Goal: Task Accomplishment & Management: Complete application form

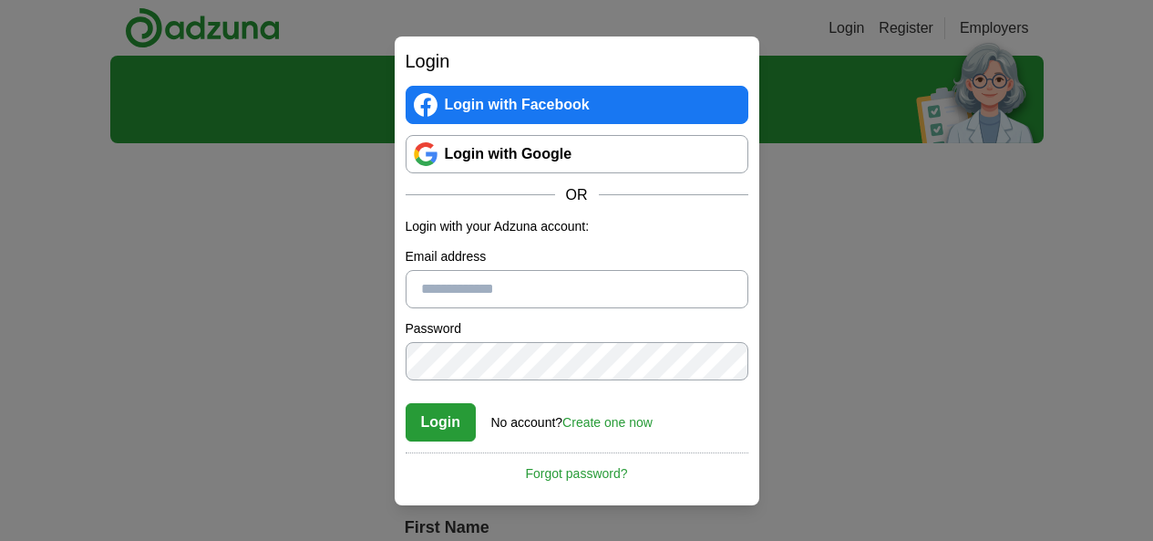
click at [509, 302] on input "Email address" at bounding box center [577, 289] width 343 height 38
type input "**********"
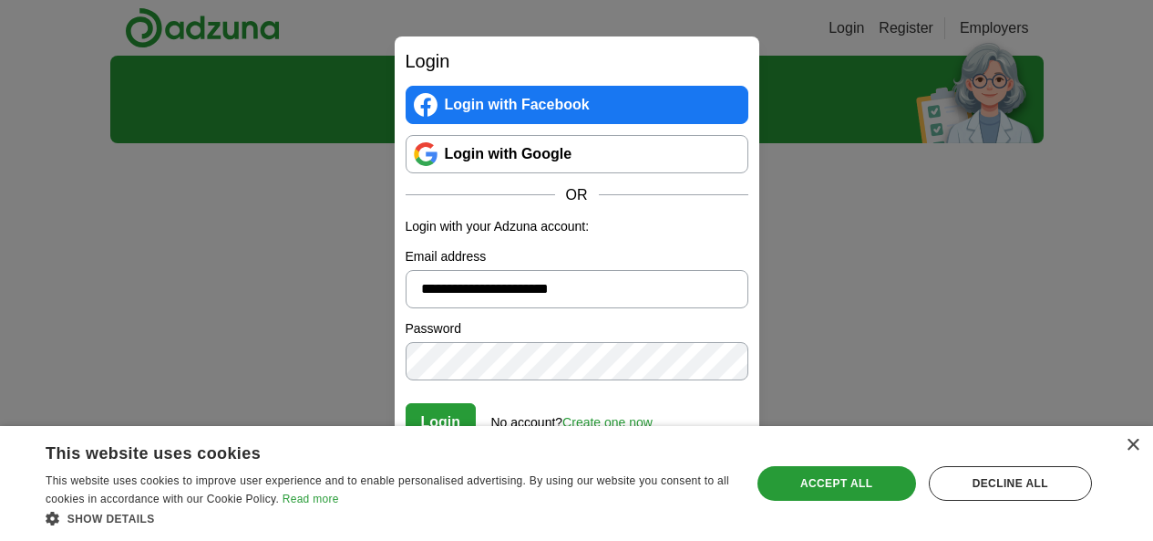
click at [604, 147] on link "Login with Google" at bounding box center [577, 154] width 343 height 38
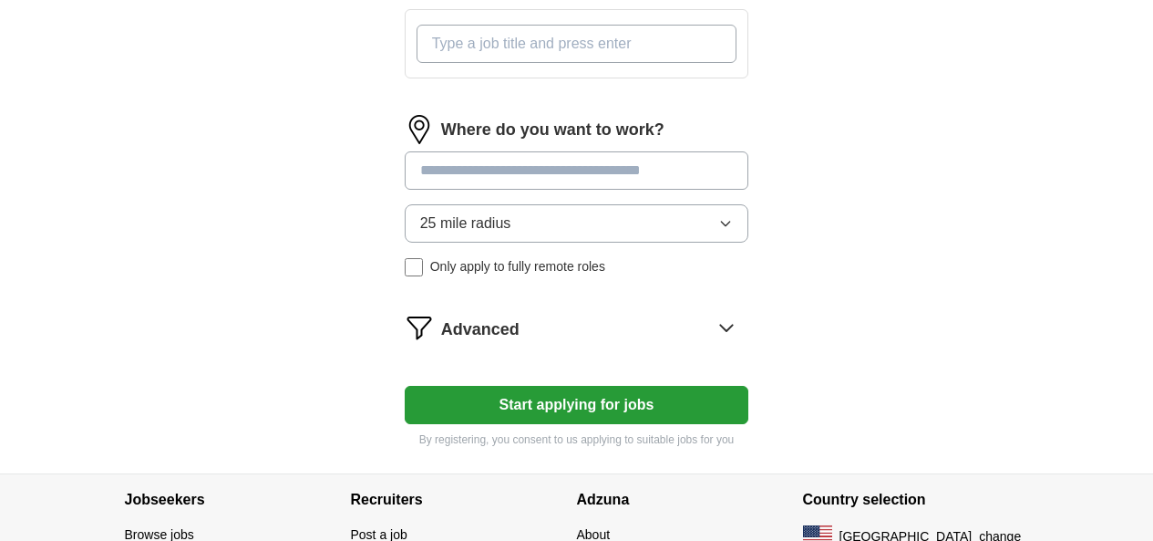
scroll to position [851, 0]
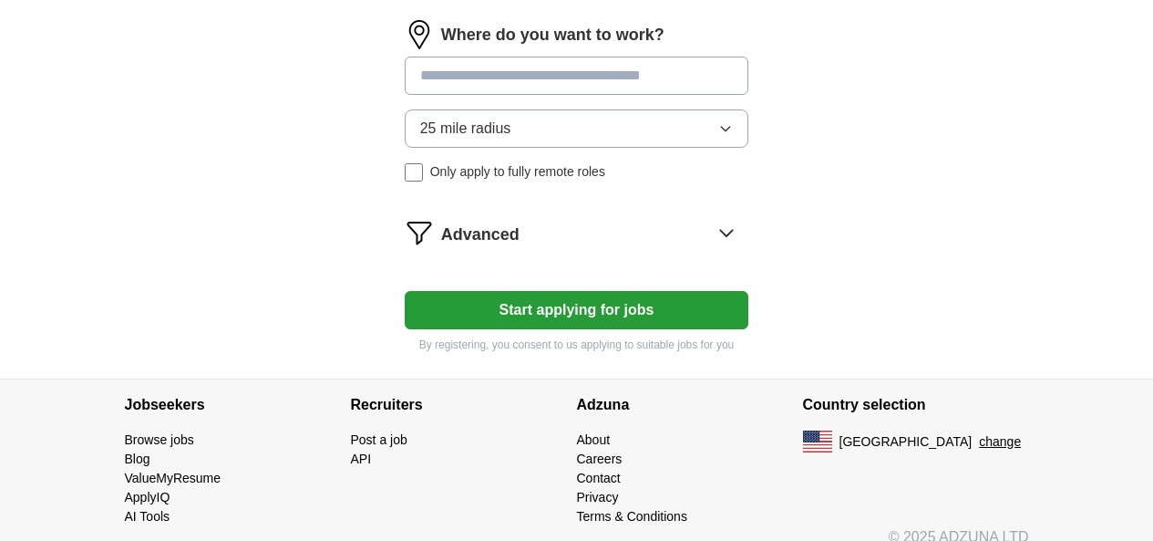
click at [553, 291] on button "Start applying for jobs" at bounding box center [577, 310] width 345 height 38
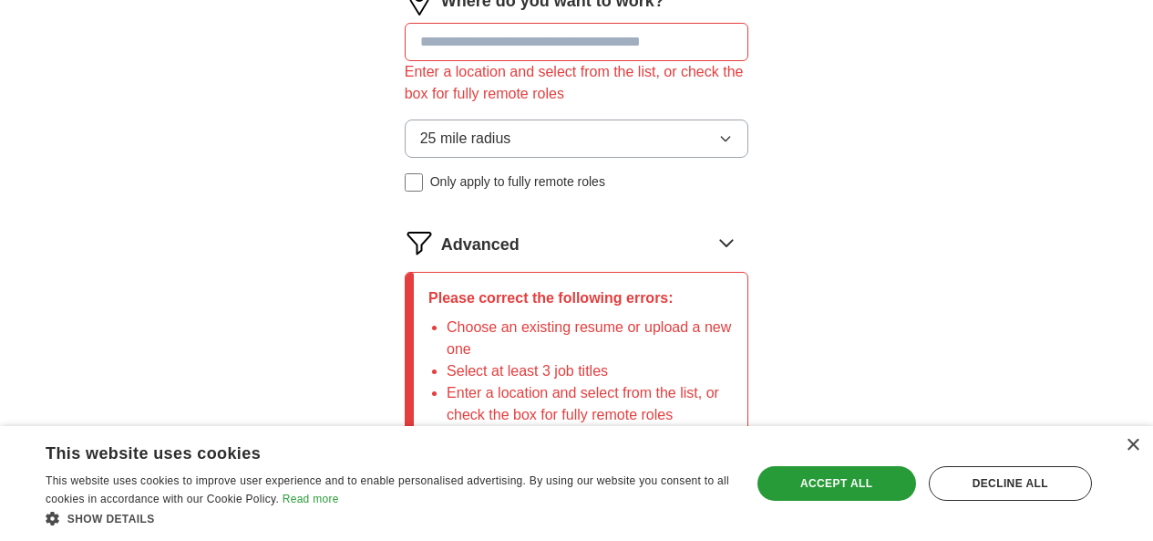
scroll to position [929, 0]
click at [1128, 442] on div "×" at bounding box center [1133, 446] width 14 height 14
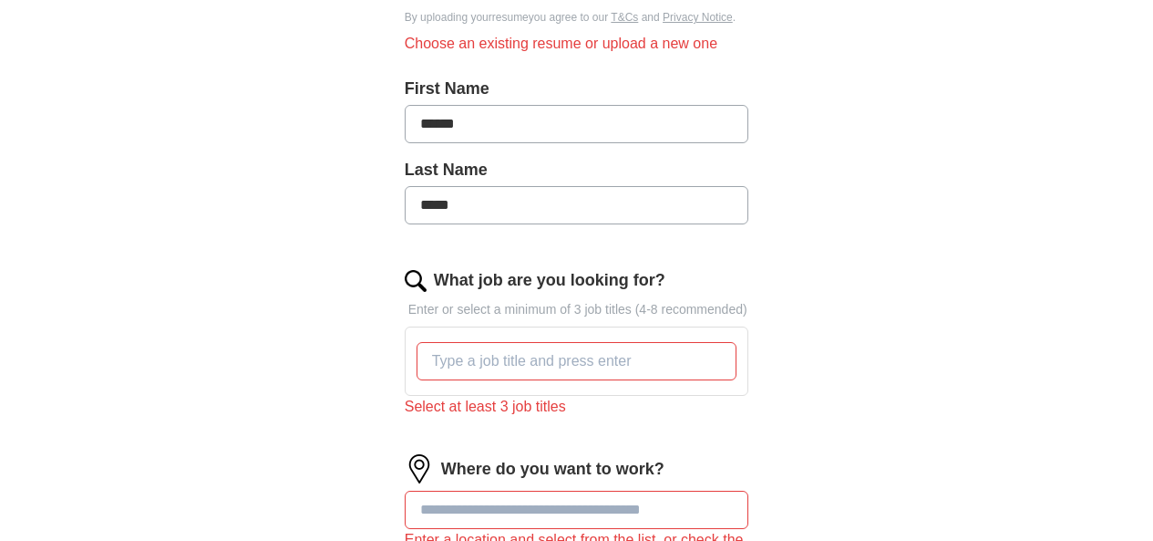
scroll to position [462, 0]
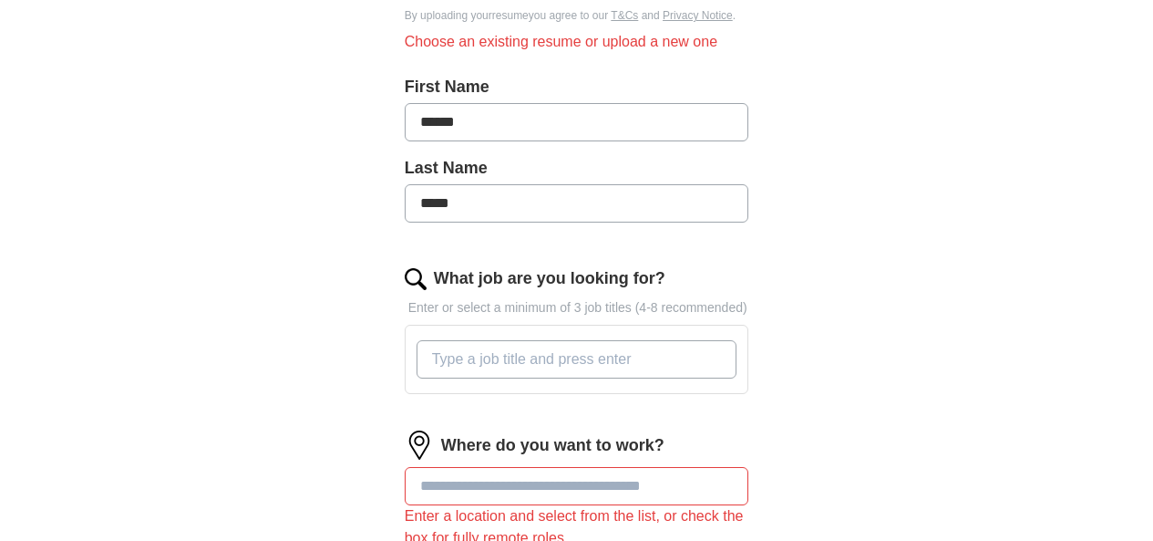
click at [573, 340] on input "What job are you looking for?" at bounding box center [577, 359] width 321 height 38
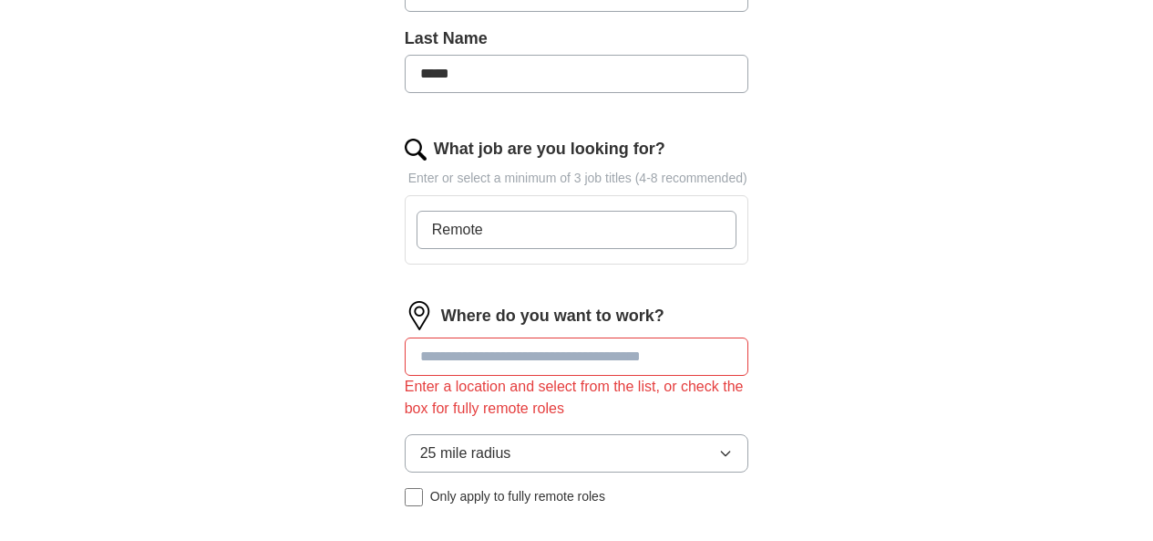
type input "Remote"
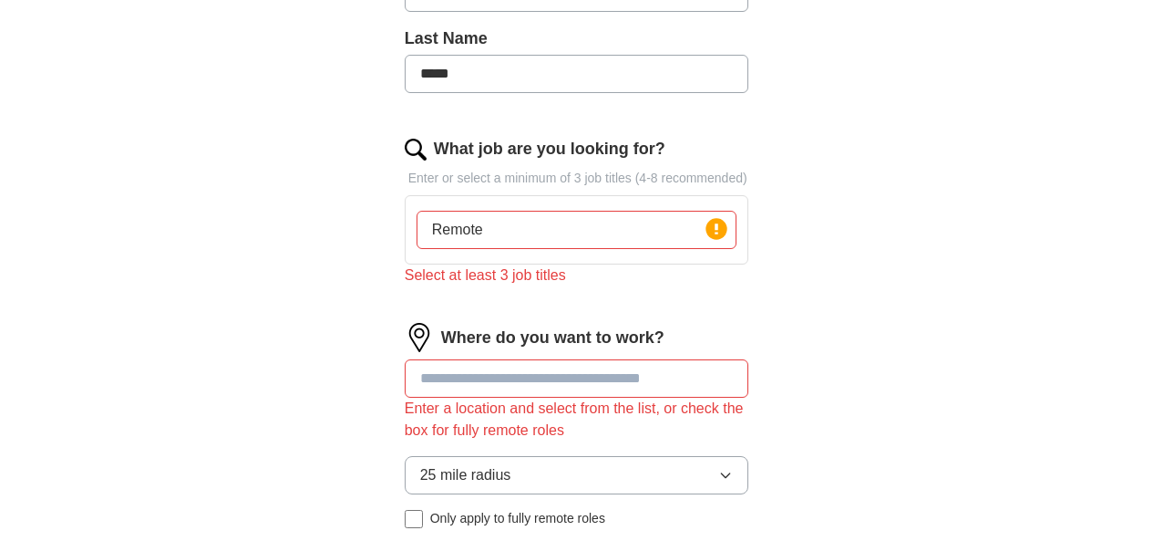
click at [598, 323] on div "Where do you want to work? Enter a location and select from the list, or check …" at bounding box center [577, 433] width 345 height 220
click at [581, 359] on input at bounding box center [577, 378] width 345 height 38
click at [713, 217] on input "Remote" at bounding box center [577, 230] width 321 height 38
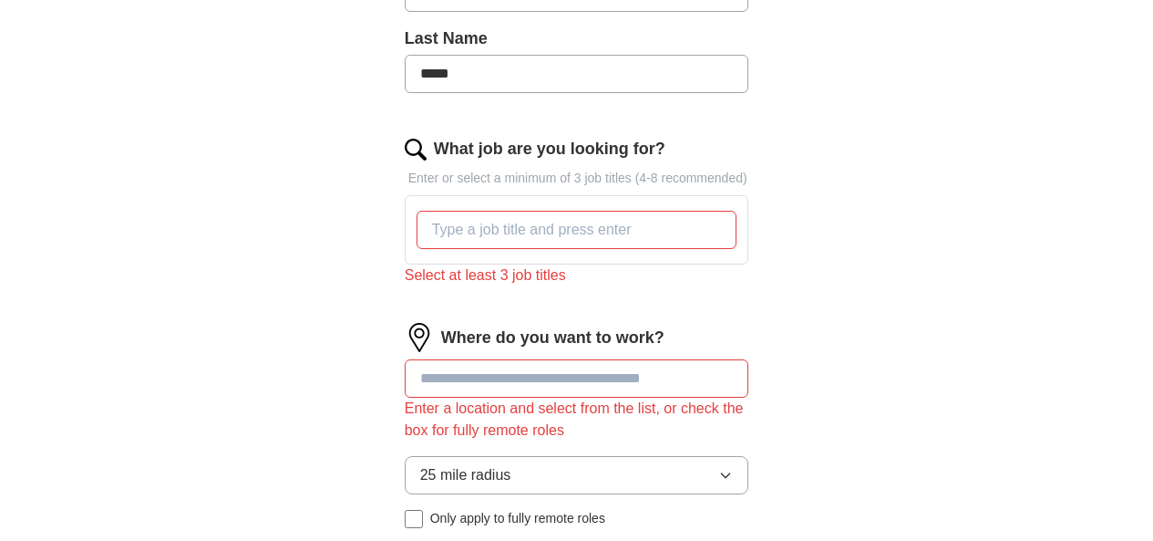
click at [703, 359] on input at bounding box center [577, 378] width 345 height 38
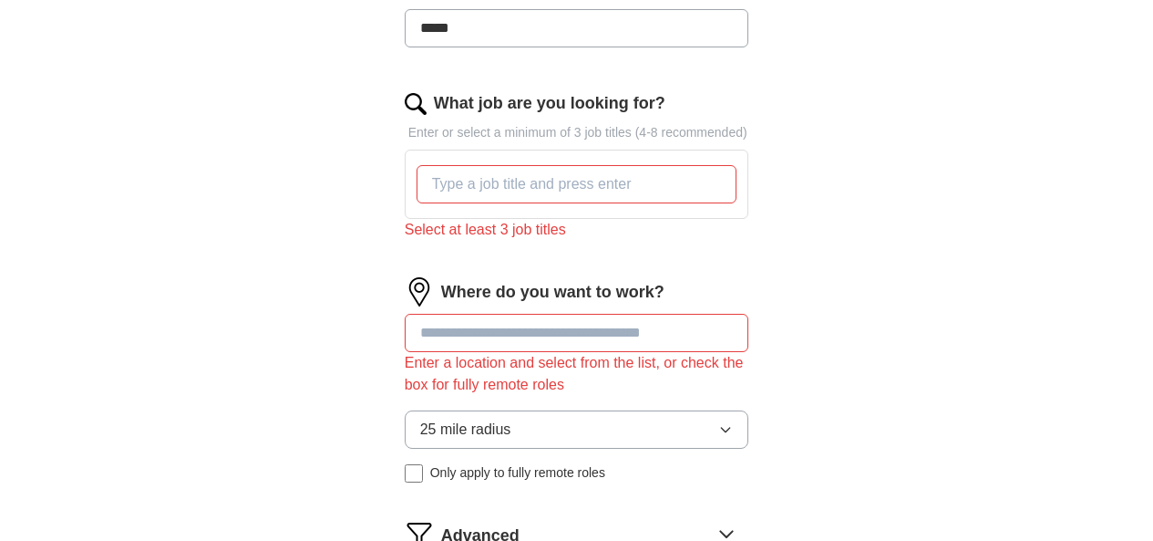
scroll to position [1086, 0]
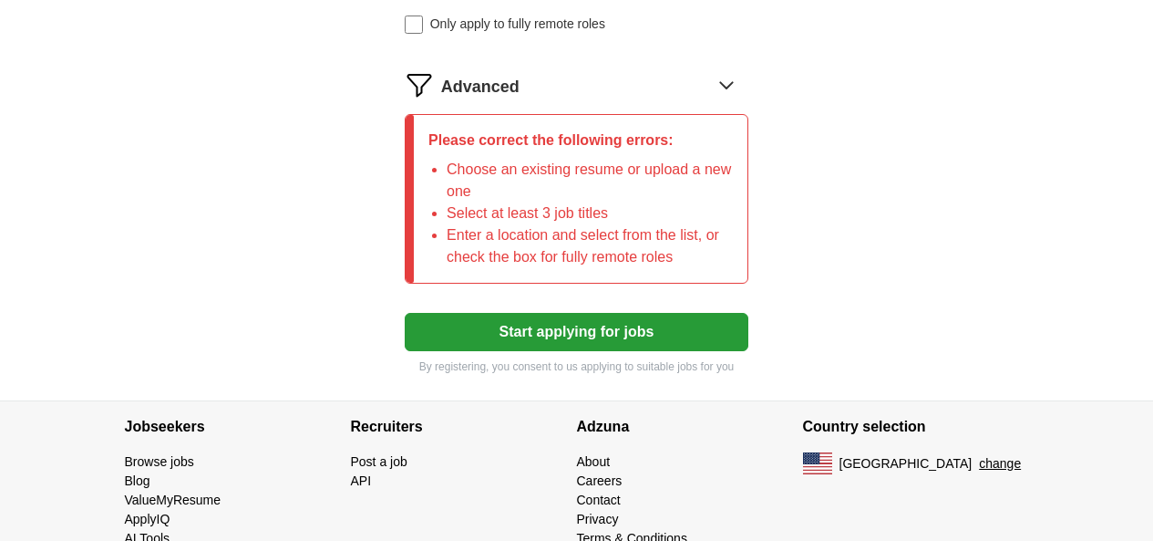
click at [635, 313] on button "Start applying for jobs" at bounding box center [577, 332] width 345 height 38
click at [535, 313] on button "Start applying for jobs" at bounding box center [577, 332] width 345 height 38
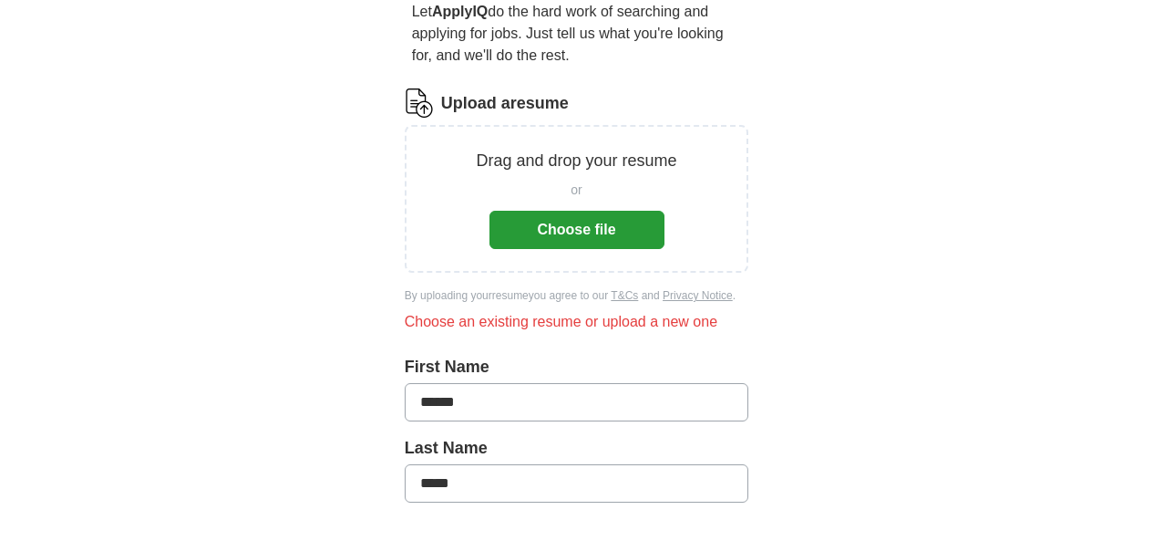
scroll to position [183, 0]
click at [539, 386] on input "******" at bounding box center [577, 401] width 345 height 38
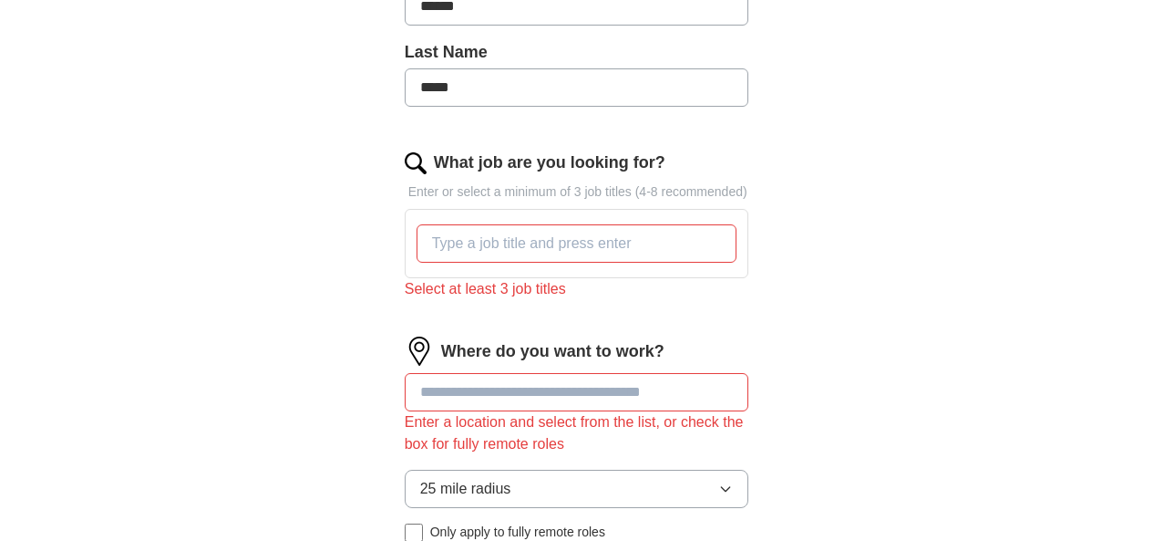
scroll to position [581, 0]
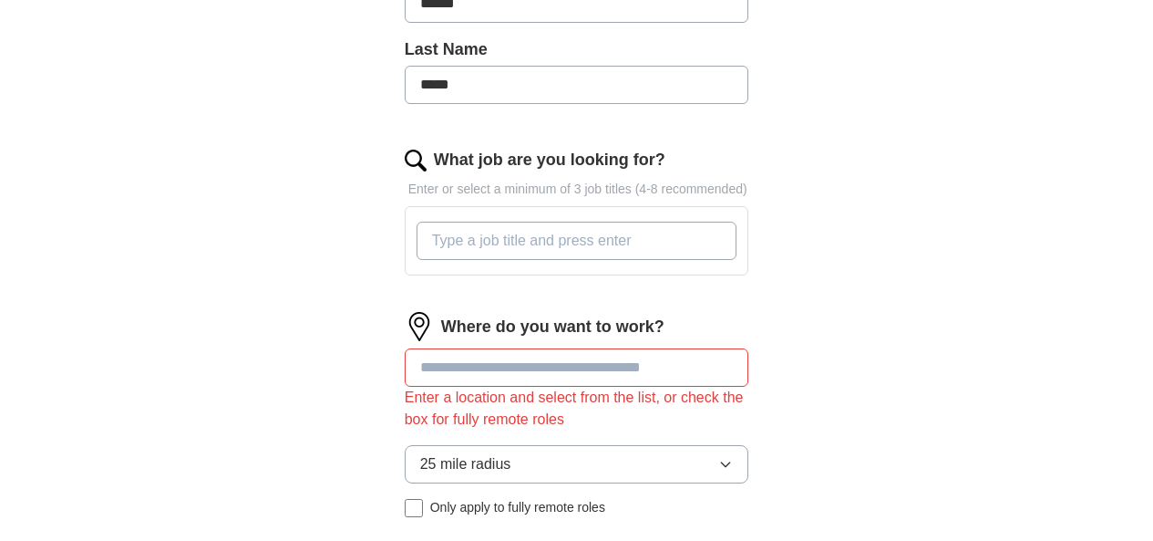
click at [451, 222] on input "What job are you looking for?" at bounding box center [577, 241] width 321 height 38
type input "DevOps Engineer"
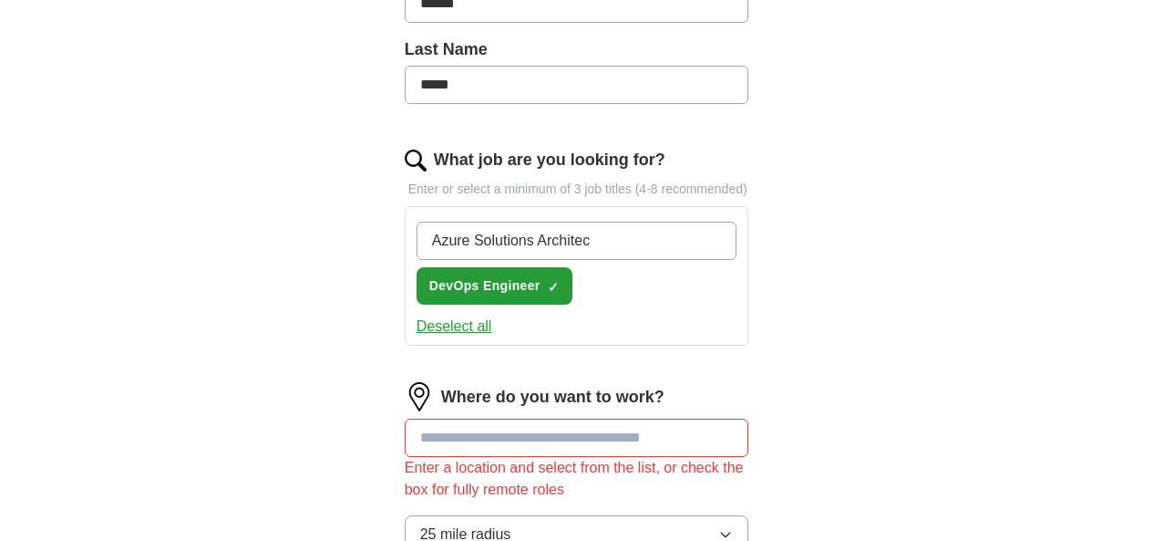
type input "Azure Solutions Architect"
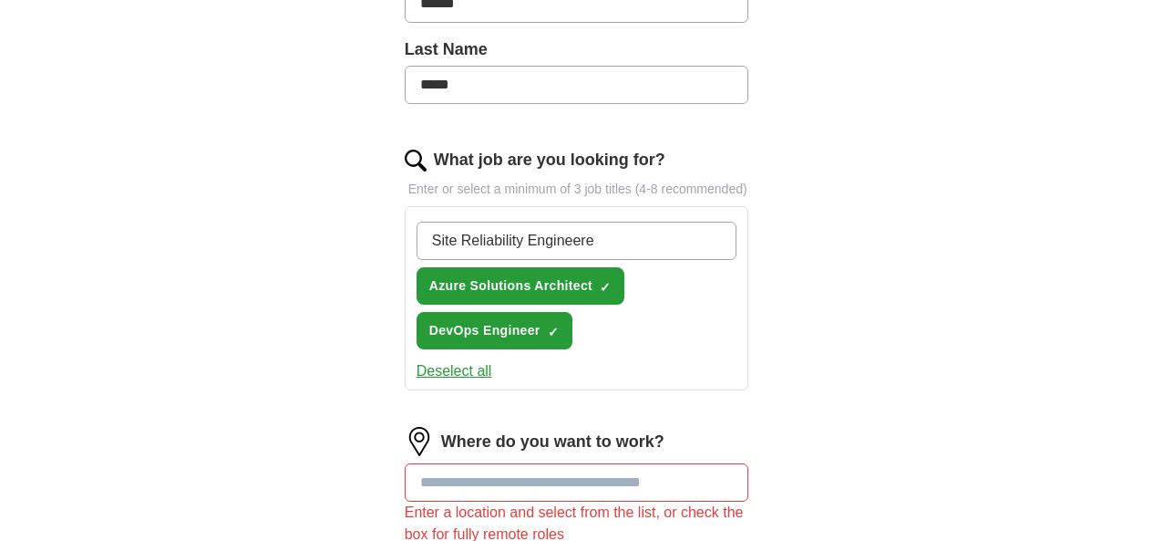
type input "Site Reliability Engineer"
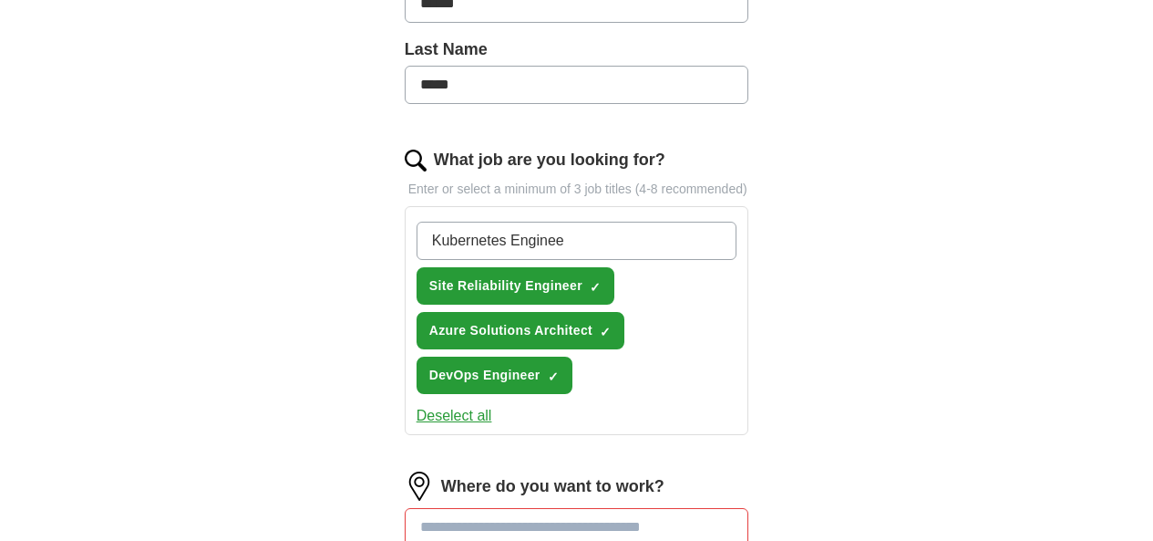
type input "Kubernetes Engineer"
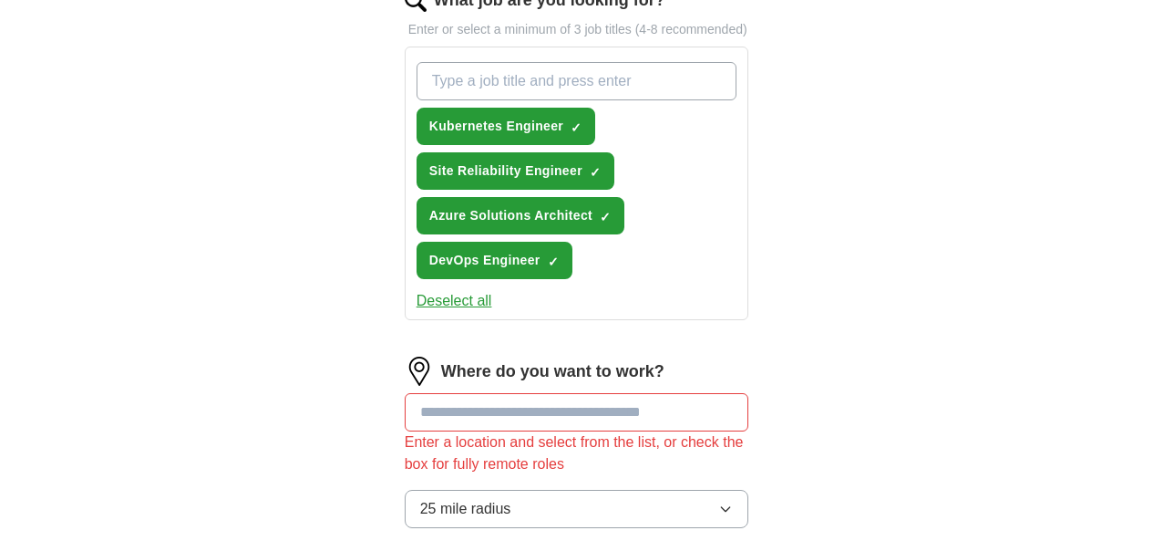
scroll to position [755, 0]
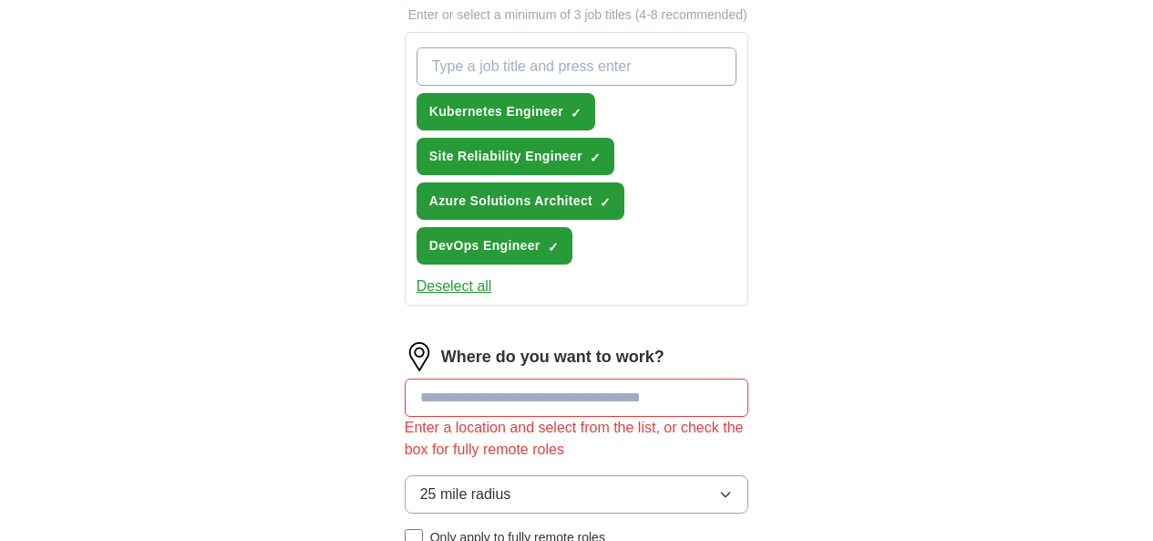
click at [508, 378] on input at bounding box center [577, 397] width 345 height 38
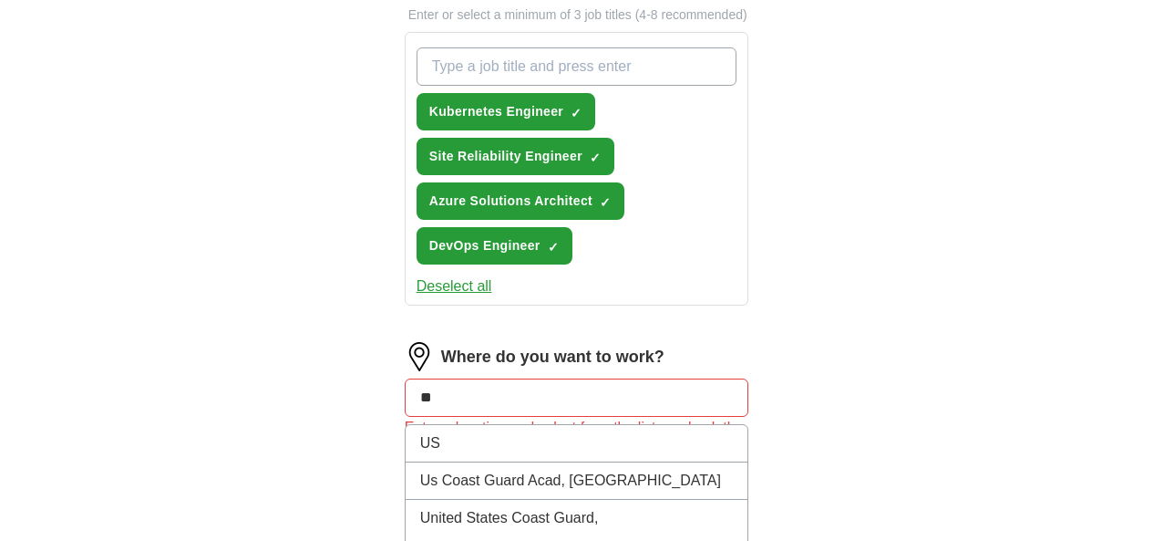
type input "*"
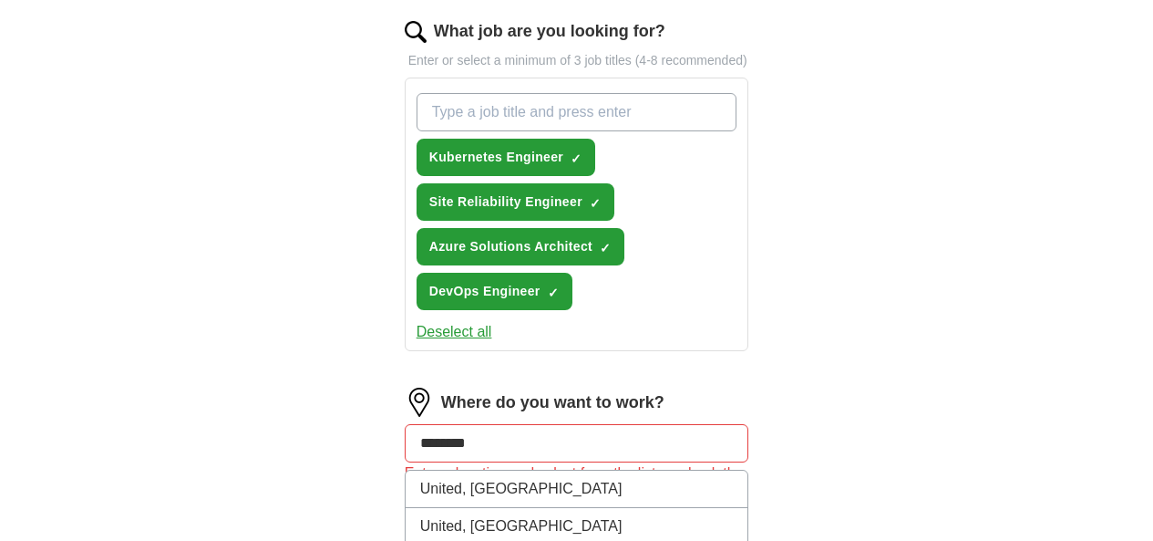
scroll to position [711, 0]
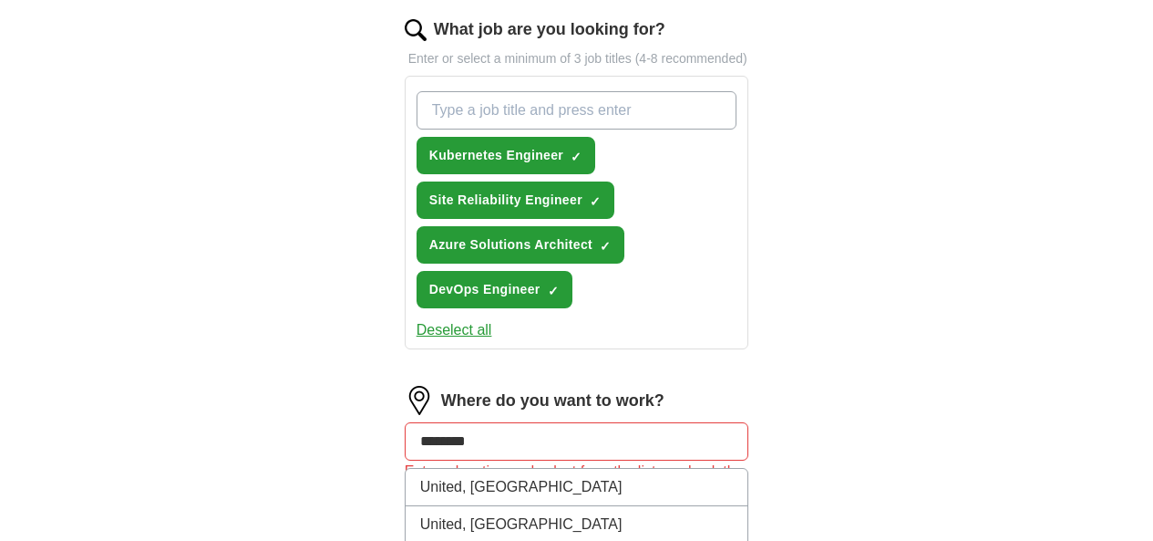
click at [500, 422] on input "********" at bounding box center [577, 441] width 345 height 38
type input "*"
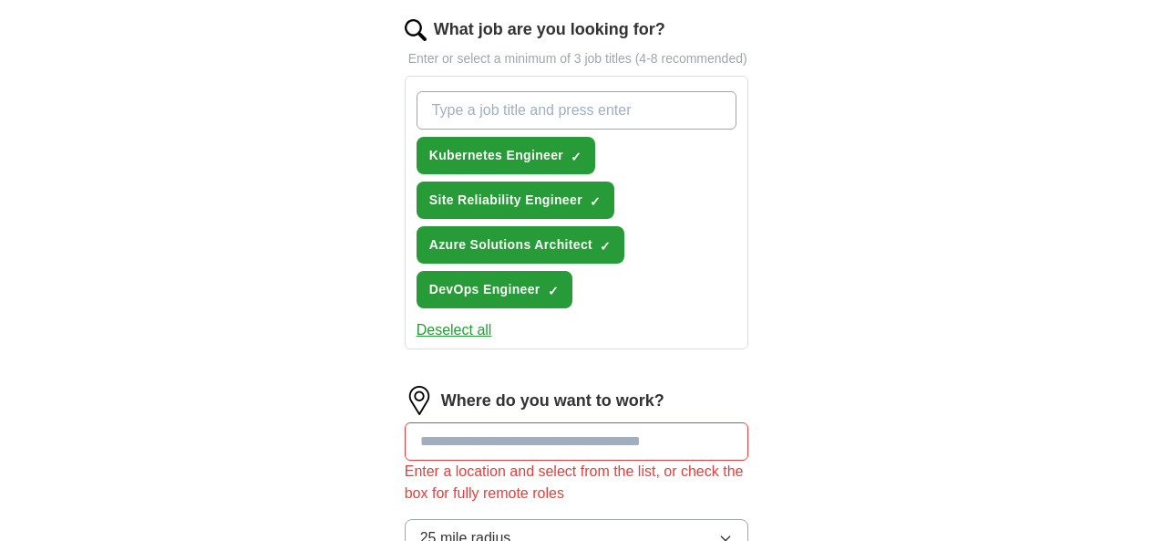
click at [491, 519] on button "25 mile radius" at bounding box center [577, 538] width 345 height 38
click at [110, 460] on div "ApplyIQ Let ApplyIQ do the hard work of searching and applying for jobs. Just t…" at bounding box center [577, 139] width 934 height 1591
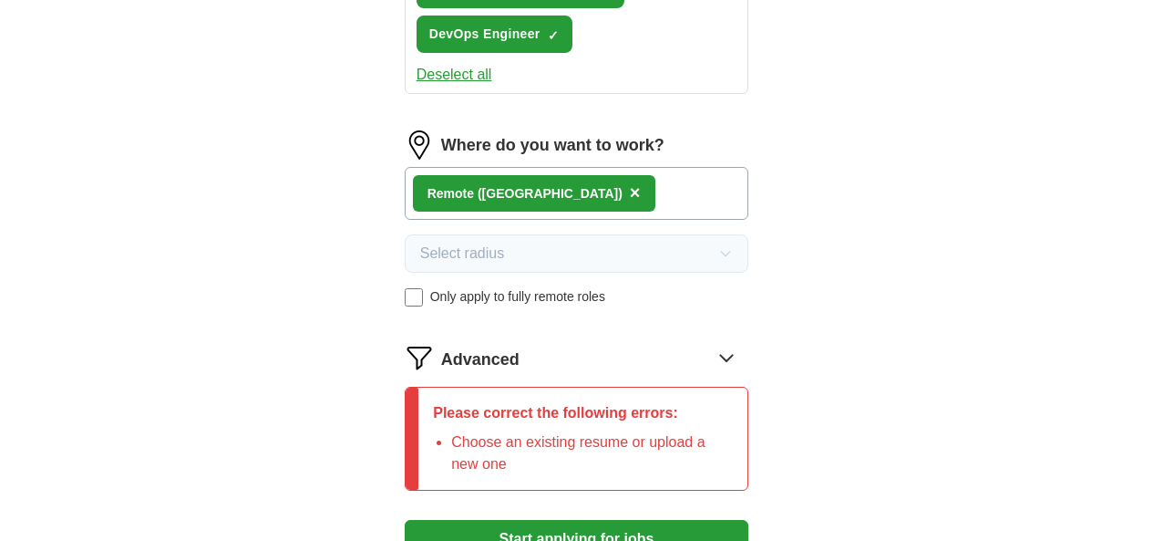
scroll to position [967, 0]
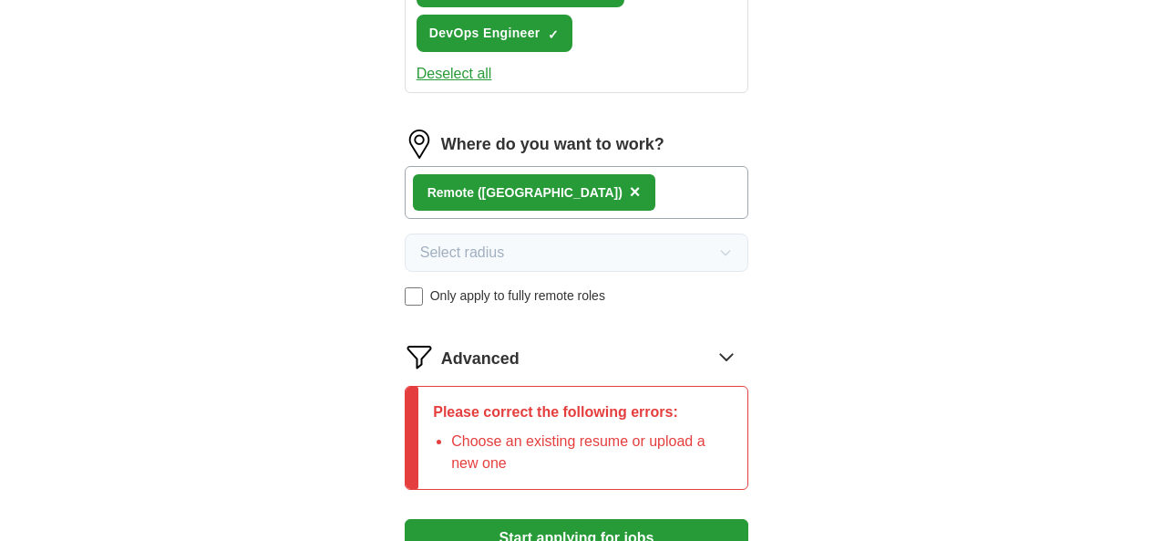
click at [605, 519] on button "Start applying for jobs" at bounding box center [577, 538] width 345 height 38
click at [552, 519] on button "Start applying for jobs" at bounding box center [577, 538] width 345 height 38
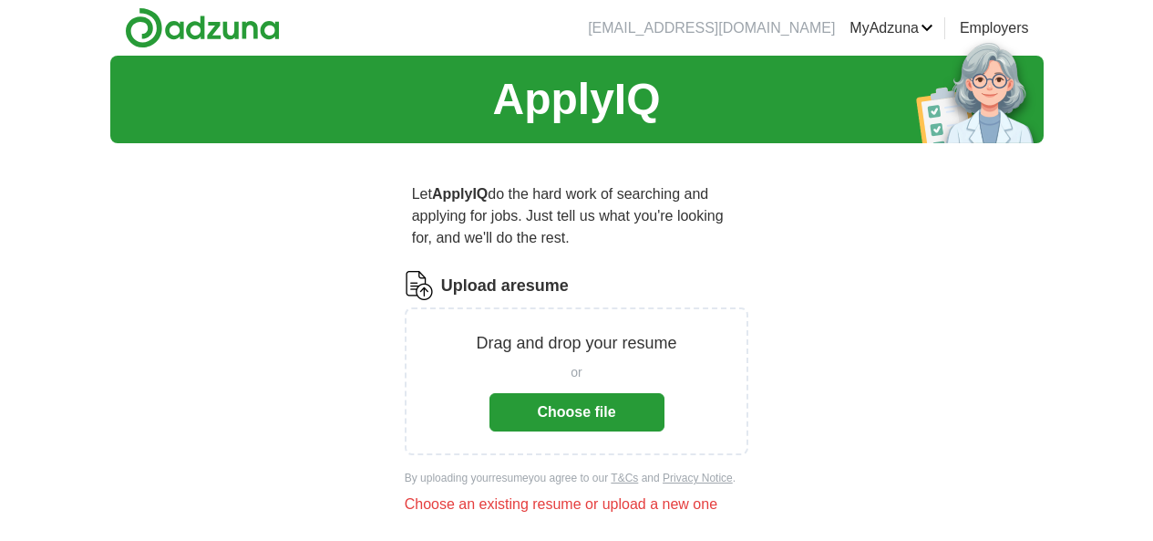
scroll to position [119, 0]
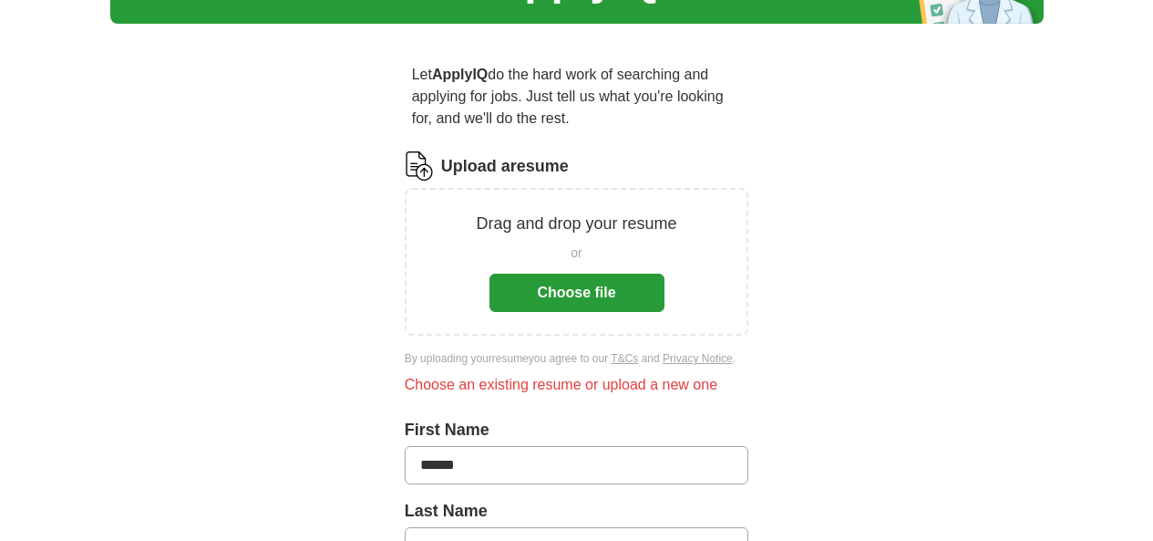
click at [593, 274] on button "Choose file" at bounding box center [577, 293] width 175 height 38
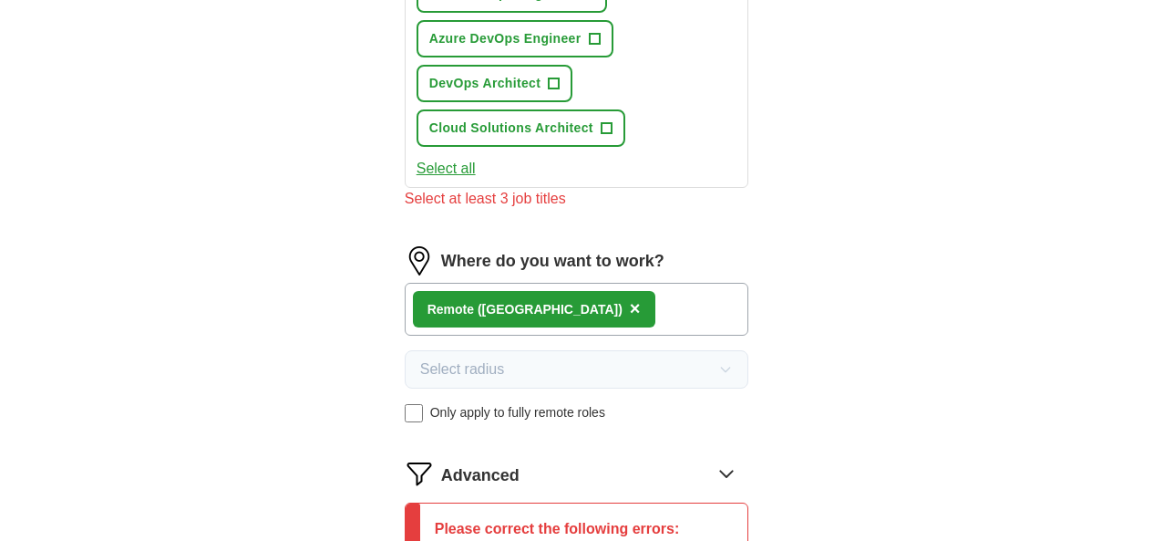
scroll to position [1191, 0]
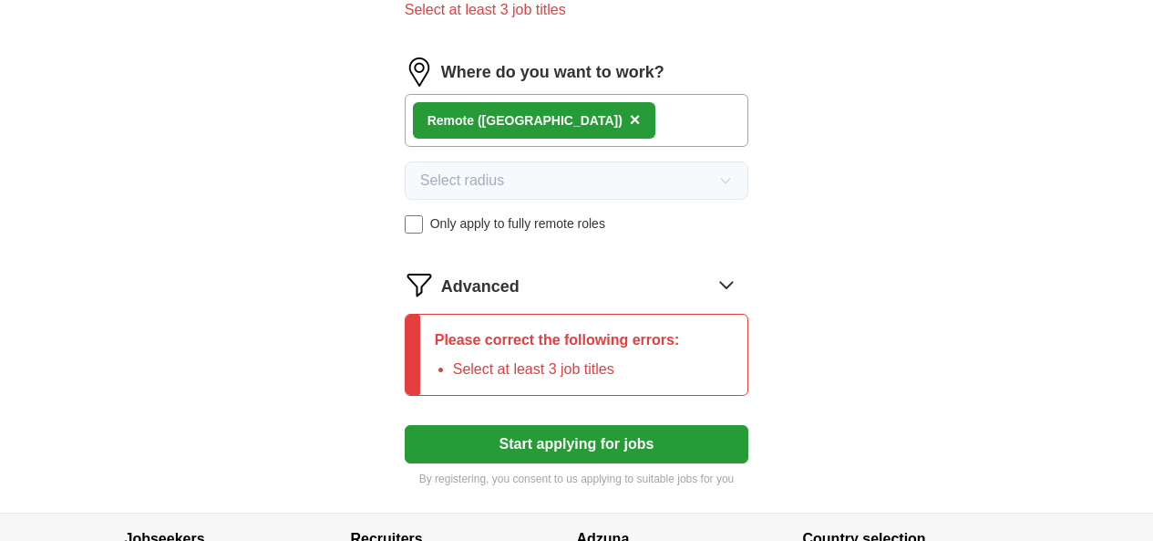
click at [563, 425] on button "Start applying for jobs" at bounding box center [577, 444] width 345 height 38
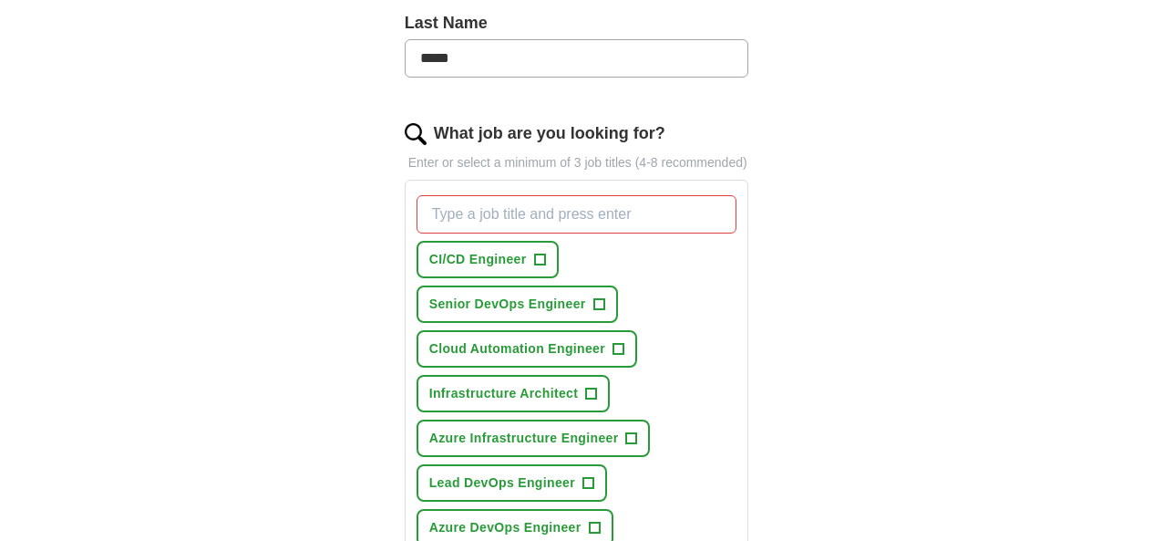
scroll to position [484, 0]
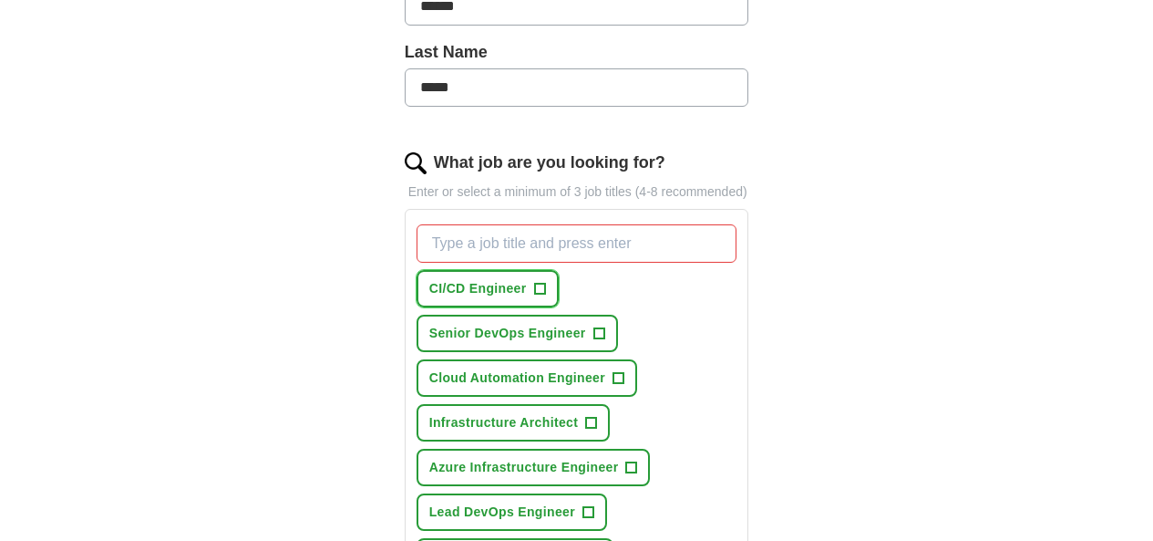
click at [534, 282] on span "+" at bounding box center [539, 289] width 11 height 15
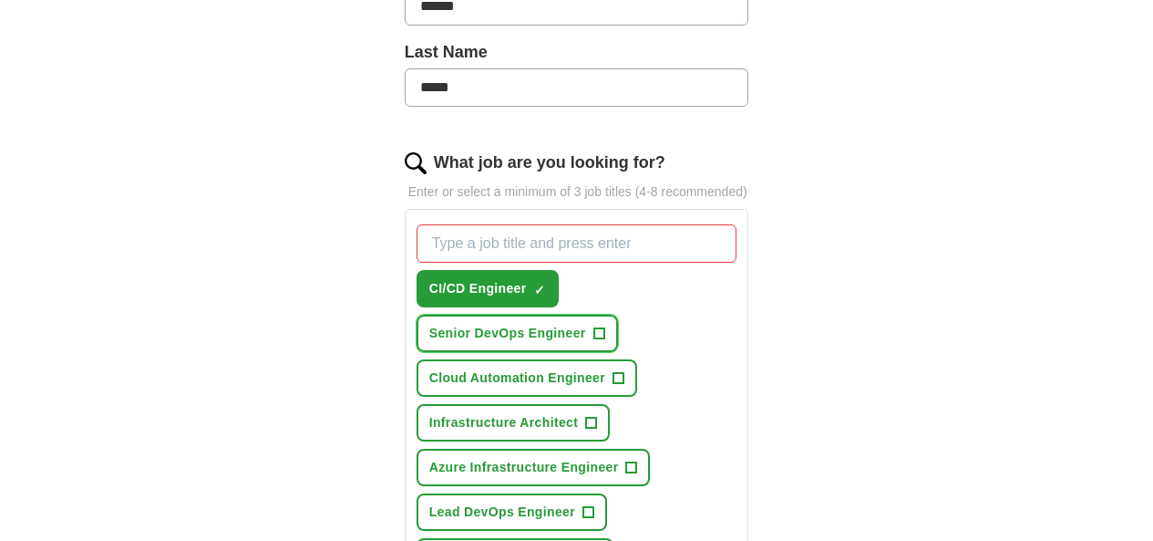
click at [604, 326] on span "+" at bounding box center [599, 333] width 11 height 15
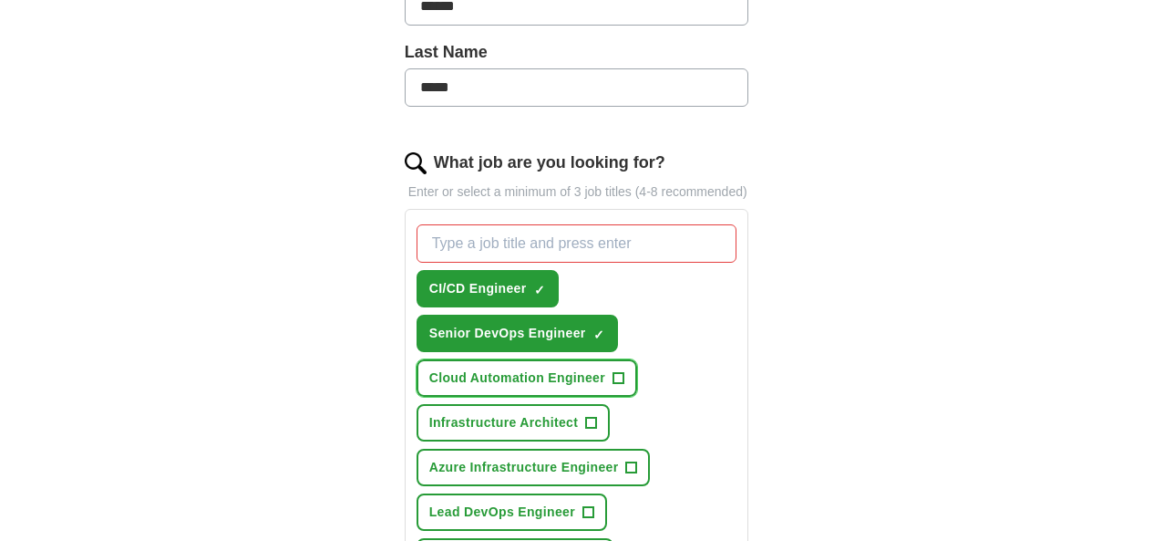
click at [614, 371] on span "+" at bounding box center [619, 378] width 11 height 15
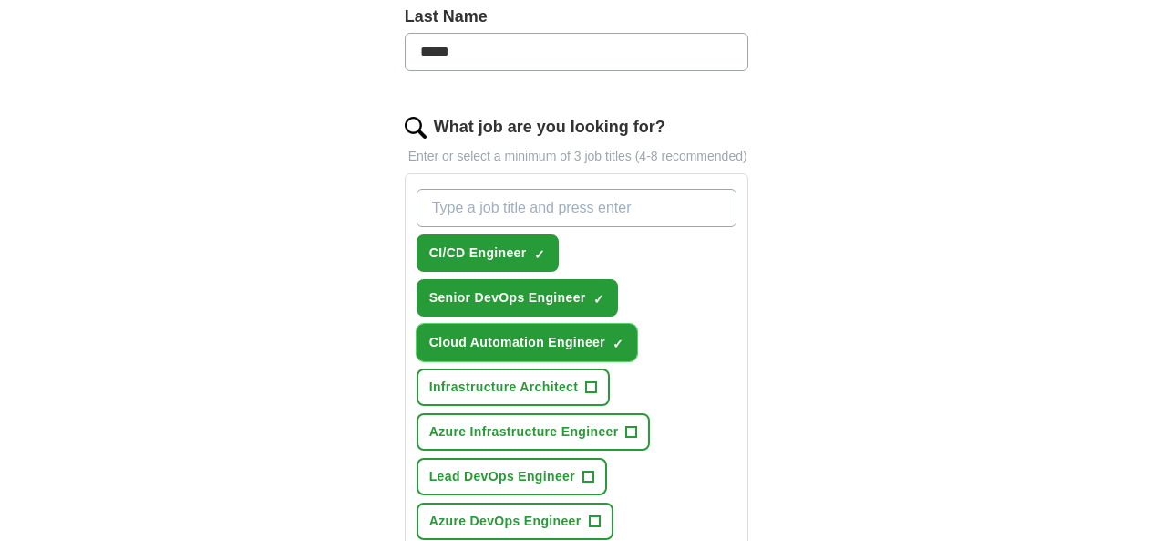
scroll to position [521, 0]
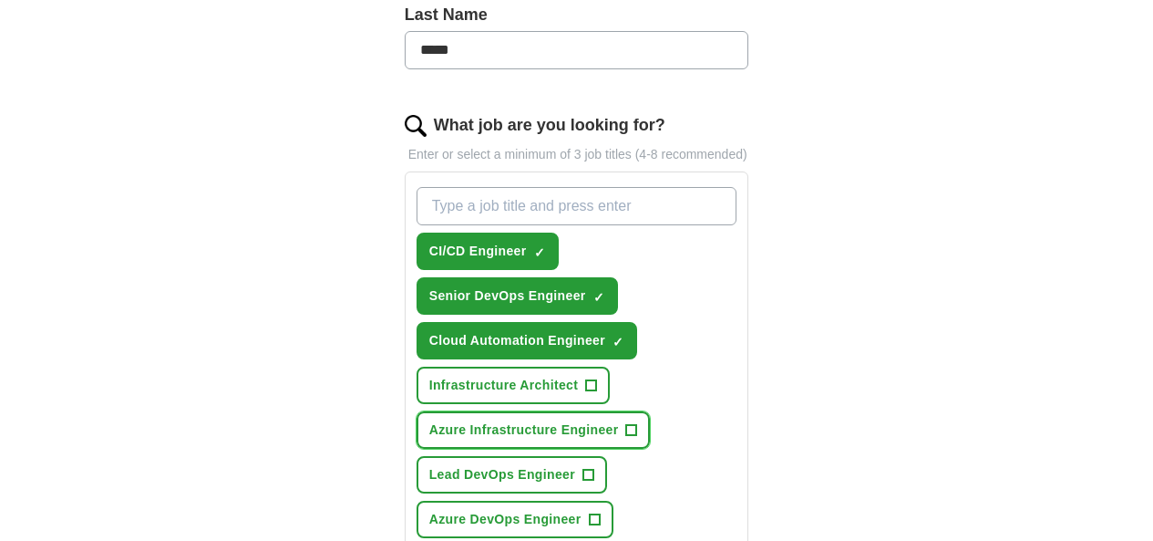
click at [626, 423] on span "+" at bounding box center [631, 430] width 11 height 15
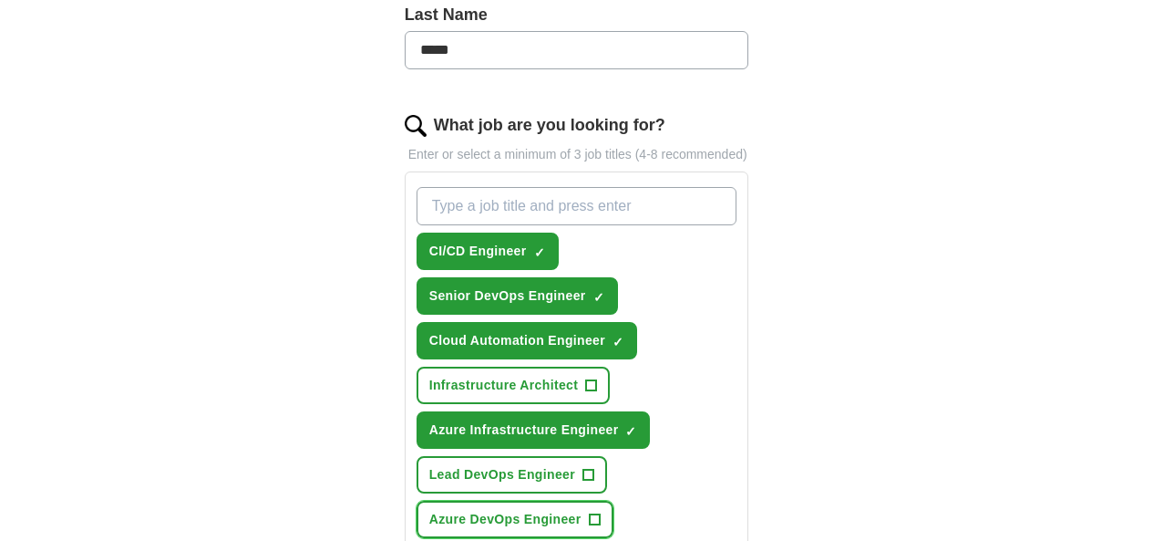
click at [600, 512] on span "+" at bounding box center [594, 519] width 11 height 15
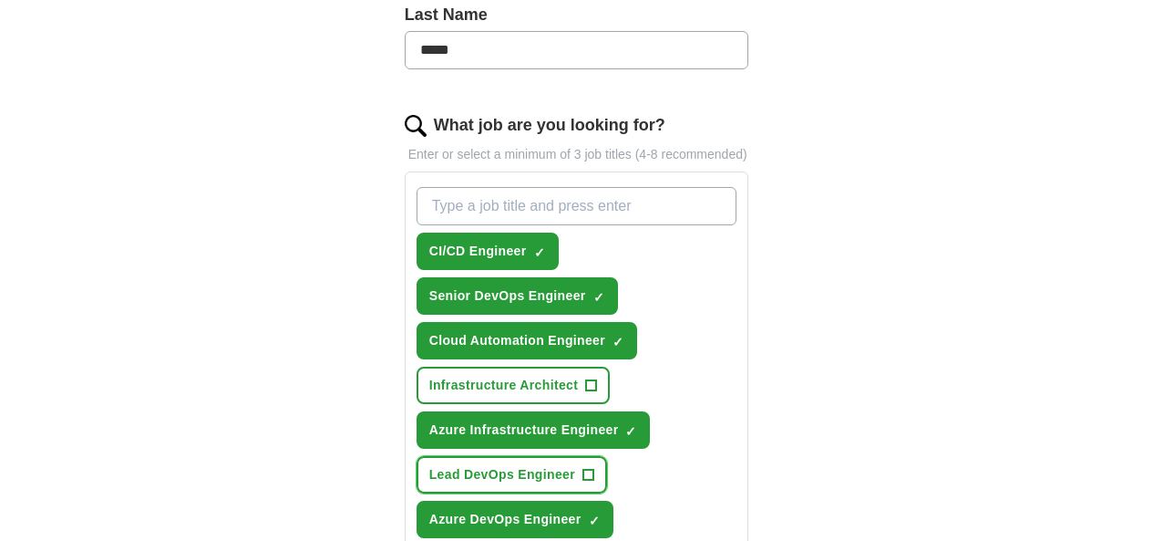
click at [583, 468] on span "+" at bounding box center [588, 475] width 11 height 15
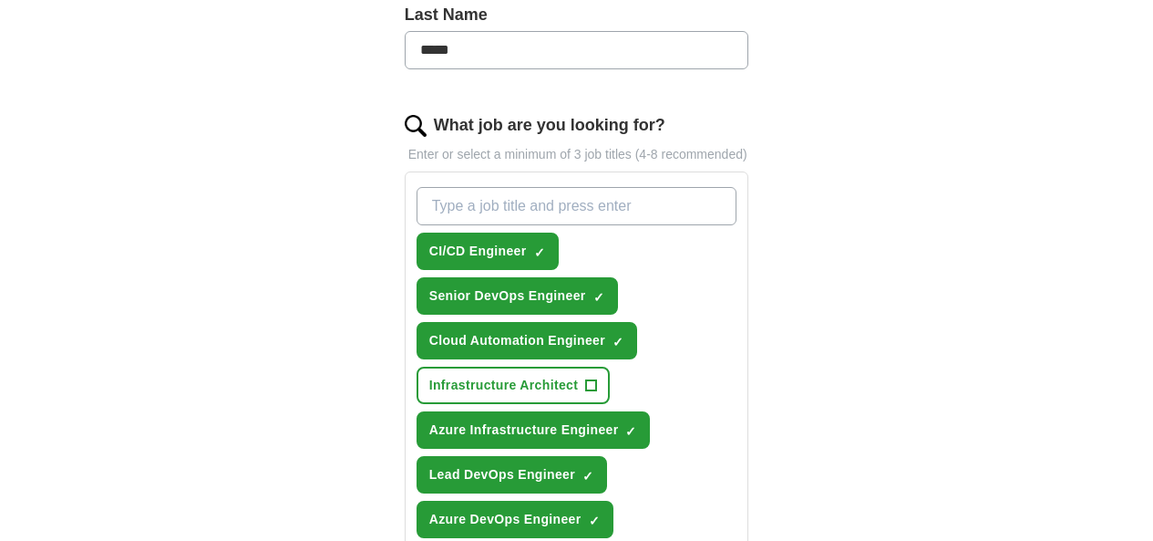
click at [554, 367] on button "Infrastructure Architect +" at bounding box center [513, 385] width 193 height 37
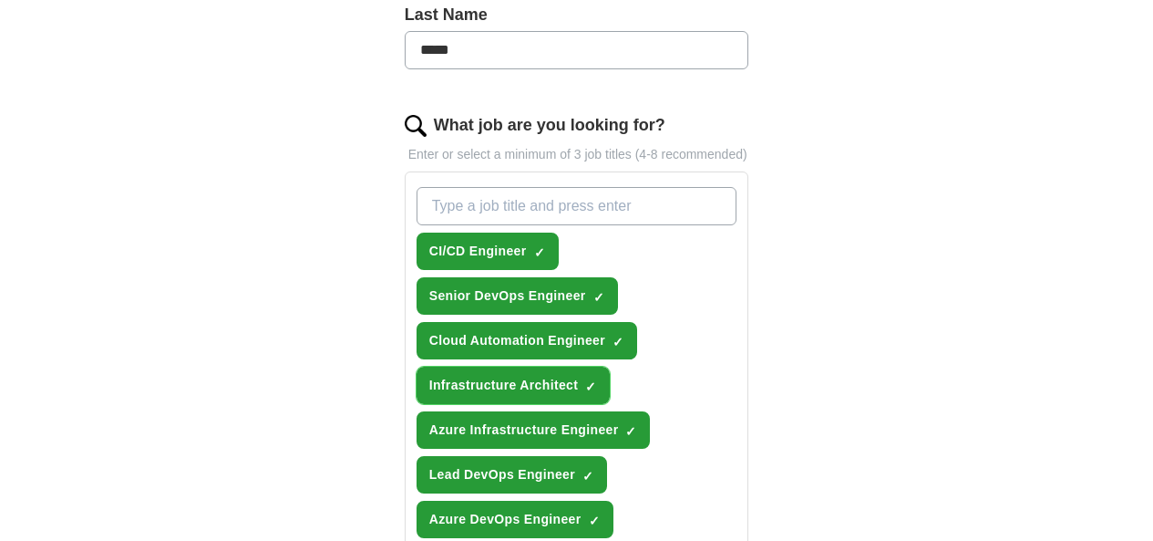
scroll to position [1087, 0]
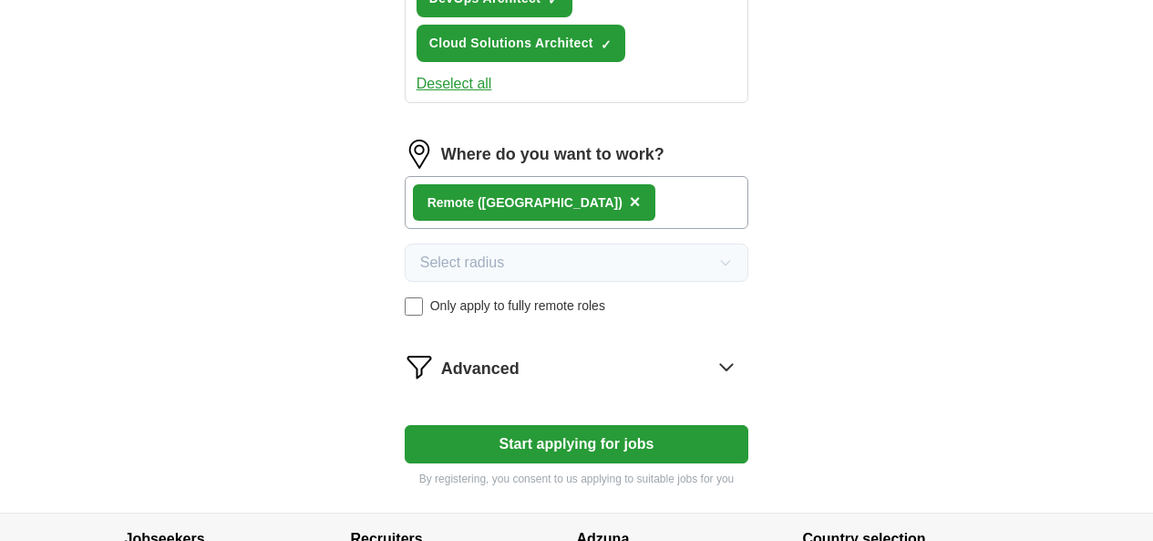
click at [584, 425] on button "Start applying for jobs" at bounding box center [577, 444] width 345 height 38
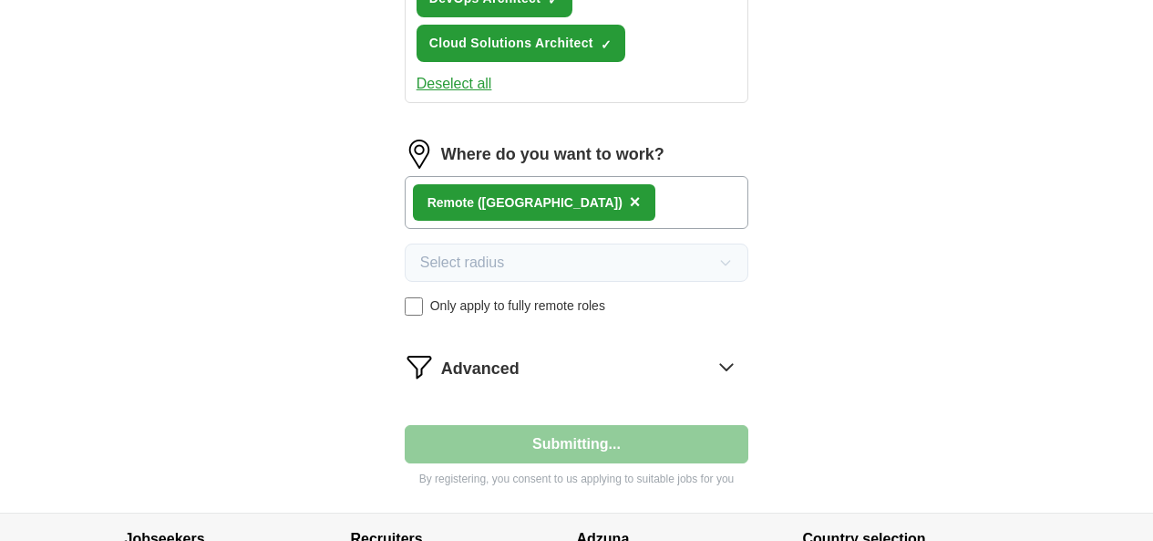
select select "**"
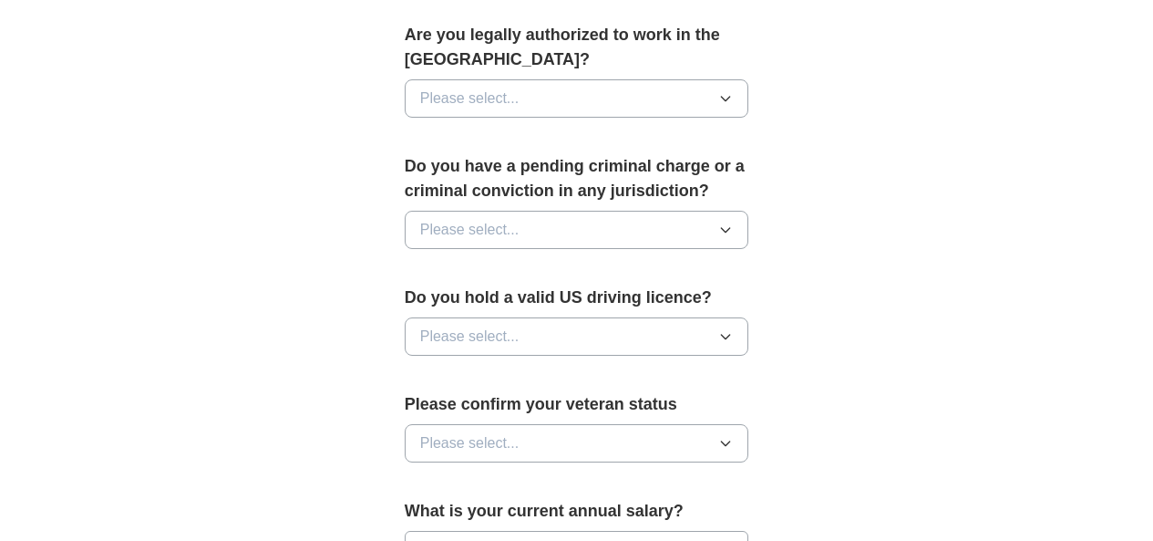
scroll to position [1335, 0]
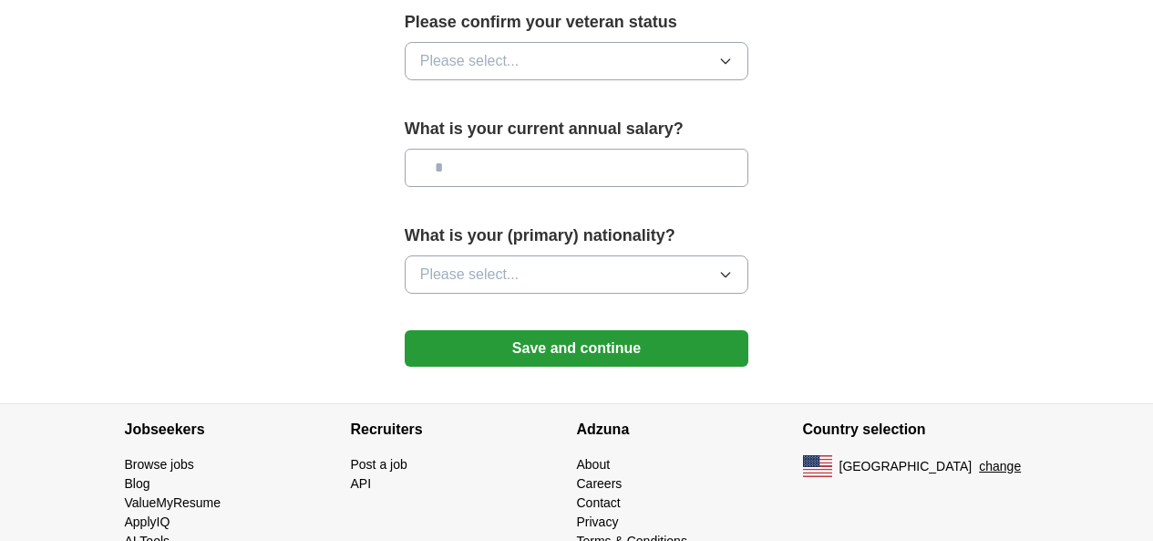
click at [555, 330] on button "Save and continue" at bounding box center [577, 348] width 345 height 36
